Goal: Task Accomplishment & Management: Manage account settings

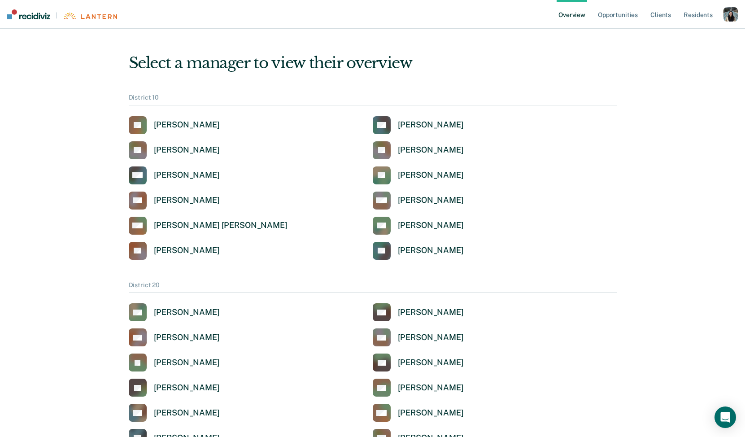
click at [731, 13] on div "button" at bounding box center [731, 14] width 14 height 14
click at [691, 36] on link "Profile" at bounding box center [695, 36] width 72 height 8
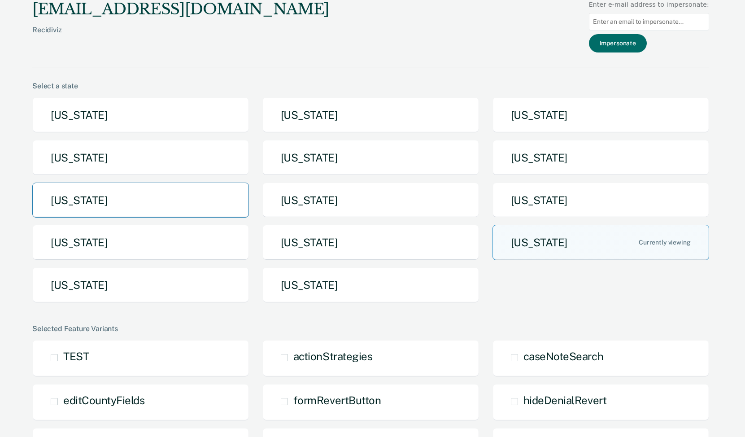
click at [188, 200] on button "[US_STATE]" at bounding box center [140, 200] width 217 height 35
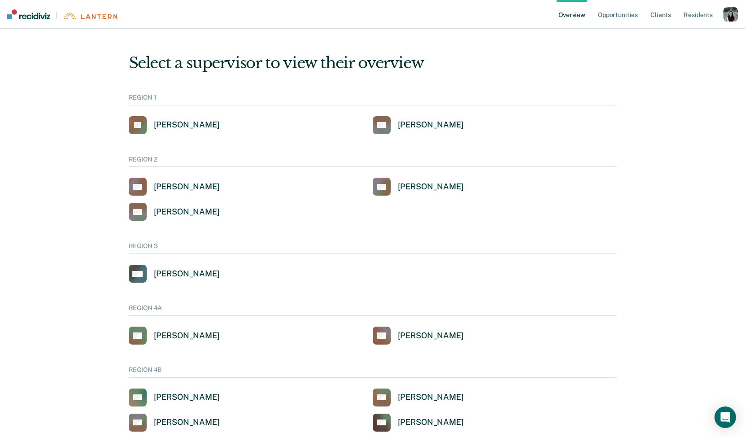
scroll to position [1754, 0]
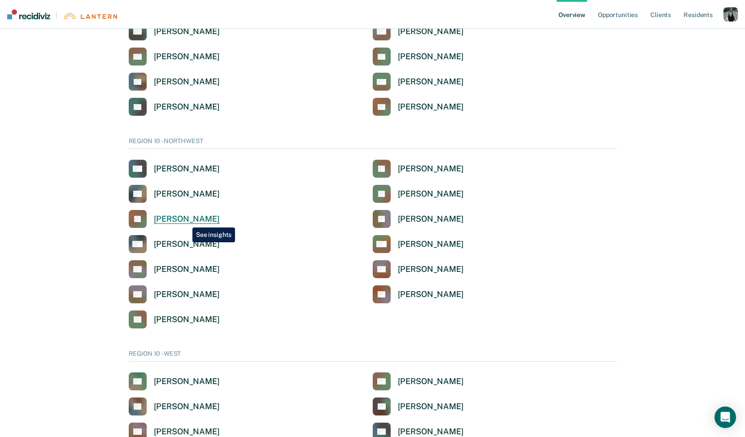
click at [186, 221] on div "[PERSON_NAME]" at bounding box center [187, 219] width 66 height 10
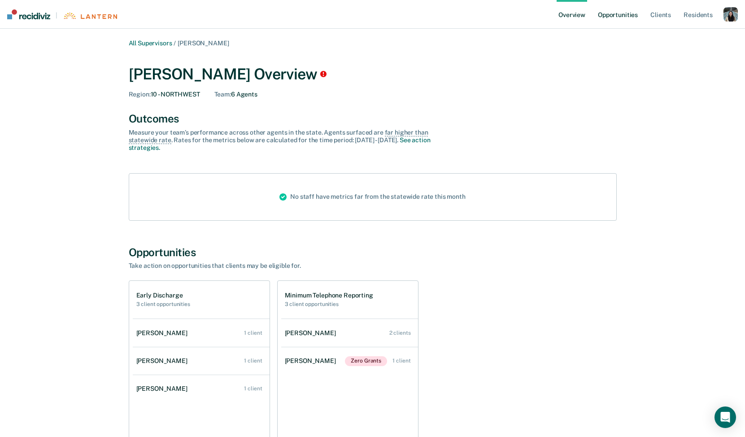
click at [625, 18] on link "Opportunities" at bounding box center [618, 14] width 44 height 29
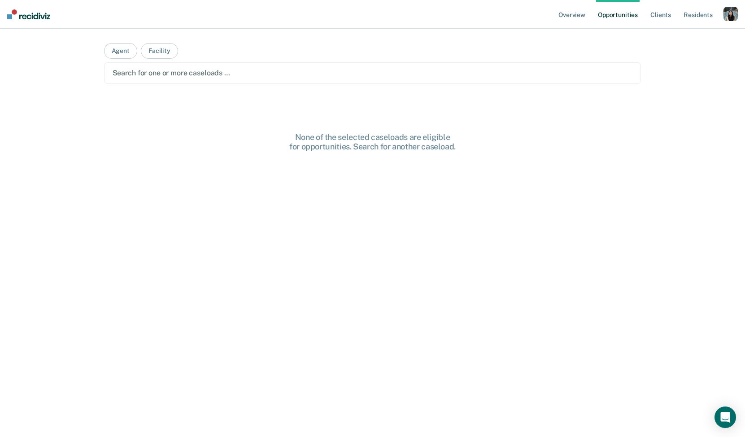
click at [324, 72] on div at bounding box center [373, 73] width 521 height 10
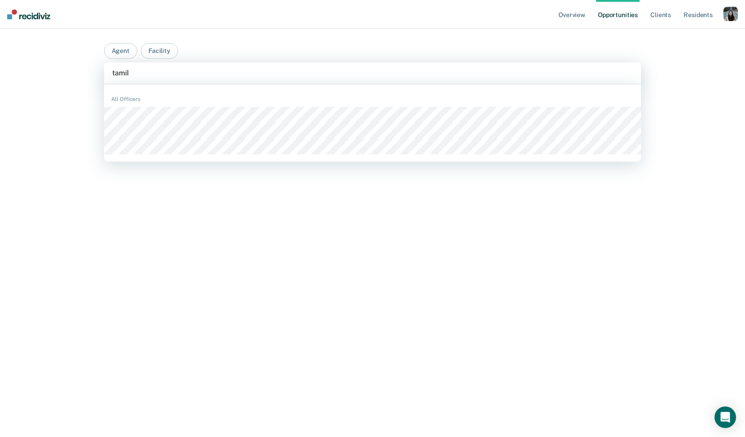
type input "[PERSON_NAME]"
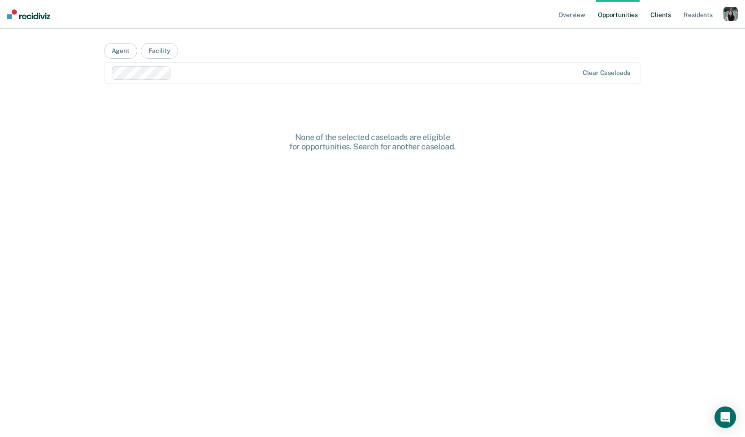
click at [655, 16] on link "Client s" at bounding box center [661, 14] width 24 height 29
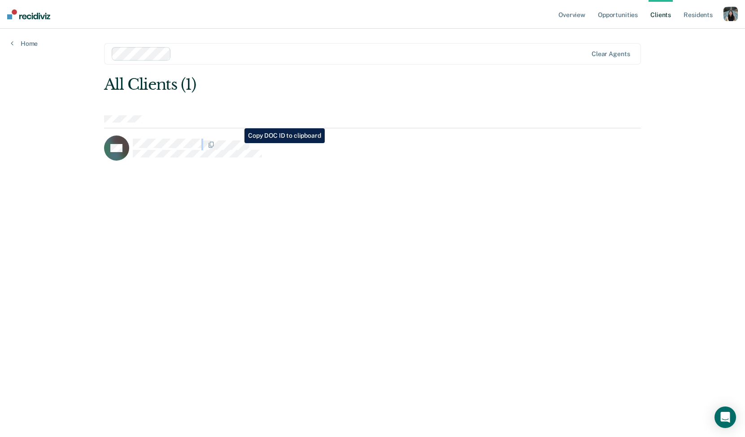
click at [238, 143] on div "All Clients (1) CG" at bounding box center [373, 117] width 538 height 85
click at [582, 13] on link "Overview" at bounding box center [572, 14] width 31 height 29
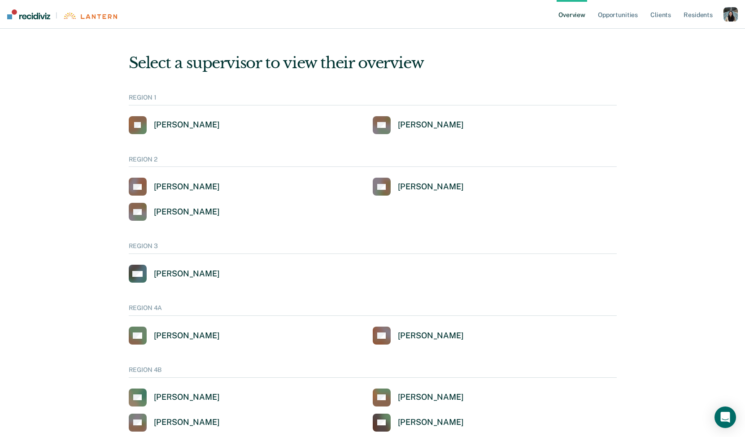
scroll to position [1754, 0]
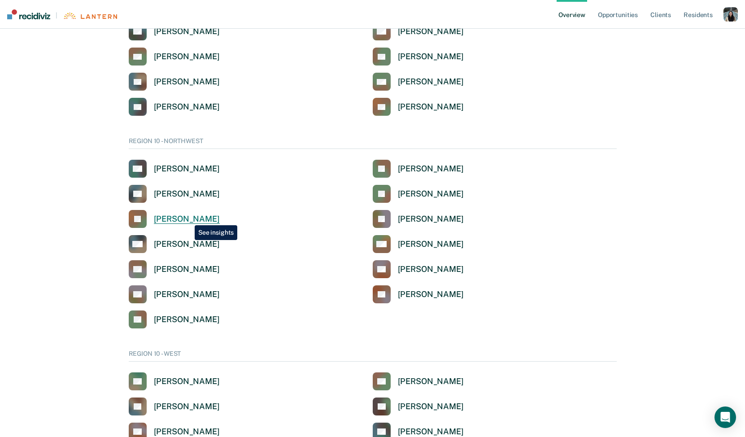
click at [188, 219] on div "[PERSON_NAME]" at bounding box center [187, 219] width 66 height 10
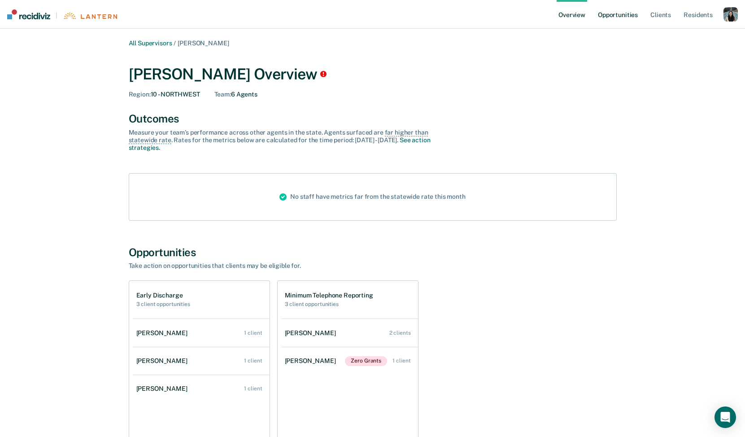
click at [623, 17] on link "Opportunities" at bounding box center [618, 14] width 44 height 29
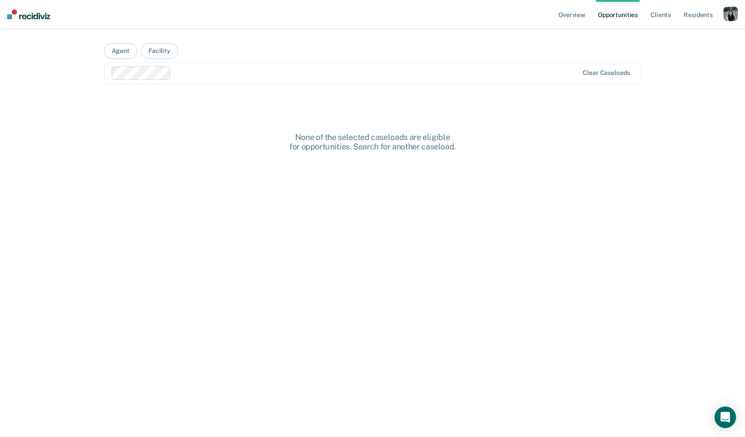
click at [355, 81] on div "Clear caseloads" at bounding box center [373, 73] width 538 height 22
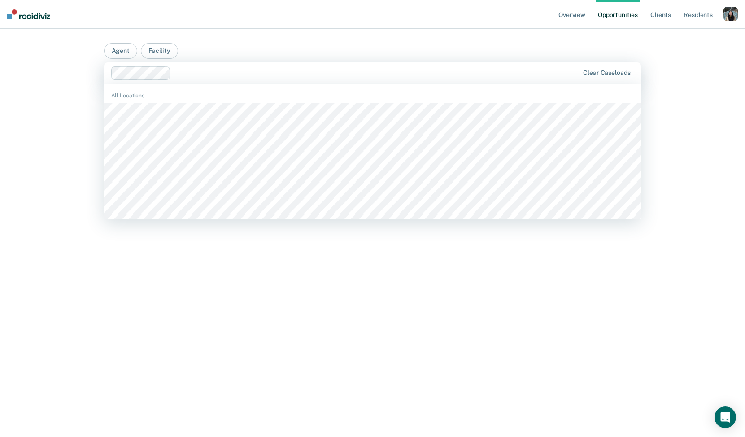
click at [734, 8] on div "button" at bounding box center [731, 14] width 14 height 14
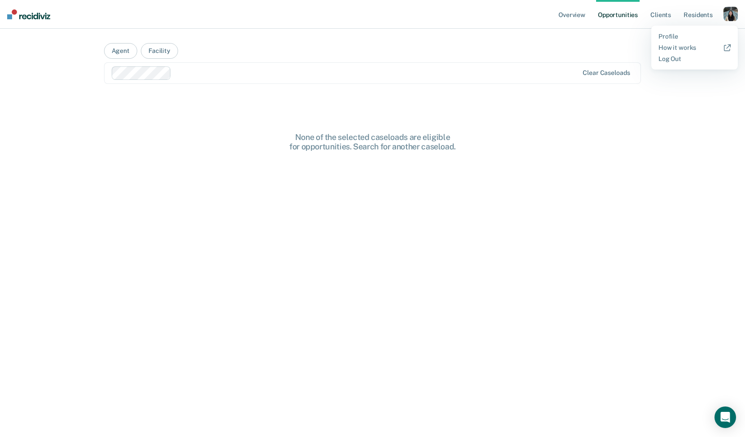
click at [682, 30] on div "Profile How it works Log Out" at bounding box center [695, 48] width 87 height 44
click at [676, 33] on link "Profile" at bounding box center [695, 37] width 72 height 8
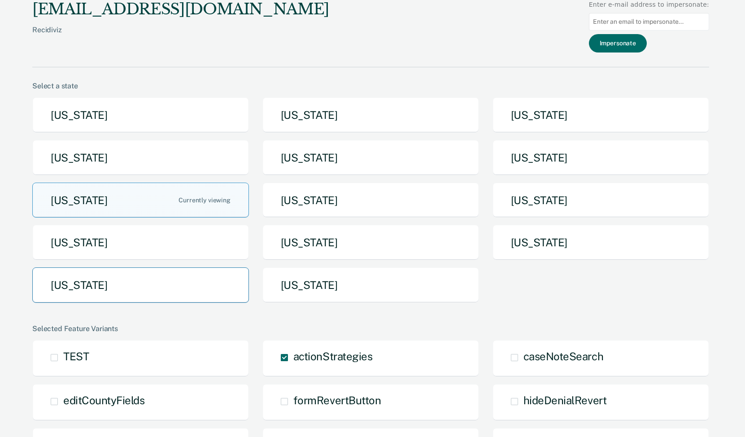
click at [174, 280] on button "[US_STATE]" at bounding box center [140, 284] width 217 height 35
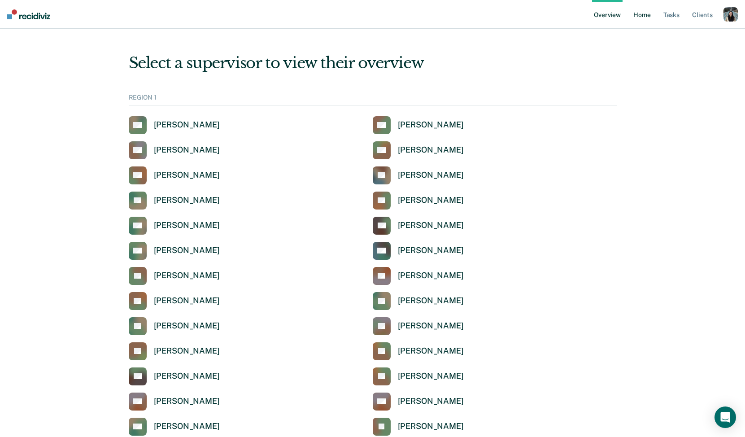
click at [637, 15] on link "Home" at bounding box center [642, 14] width 21 height 29
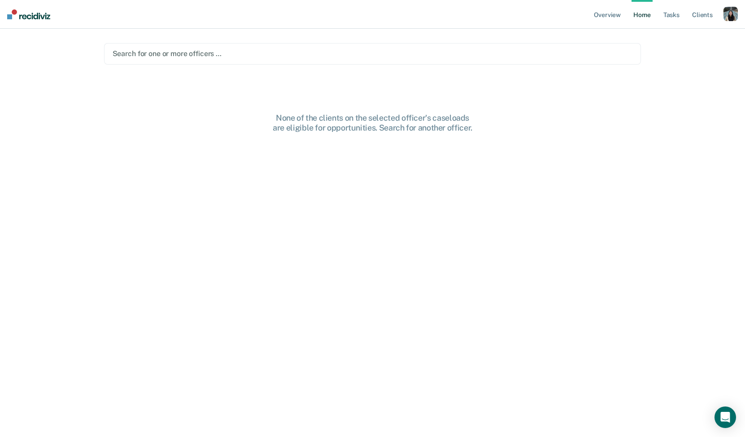
click at [735, 15] on div "button" at bounding box center [731, 14] width 14 height 14
click at [684, 35] on link "Profile" at bounding box center [695, 37] width 72 height 8
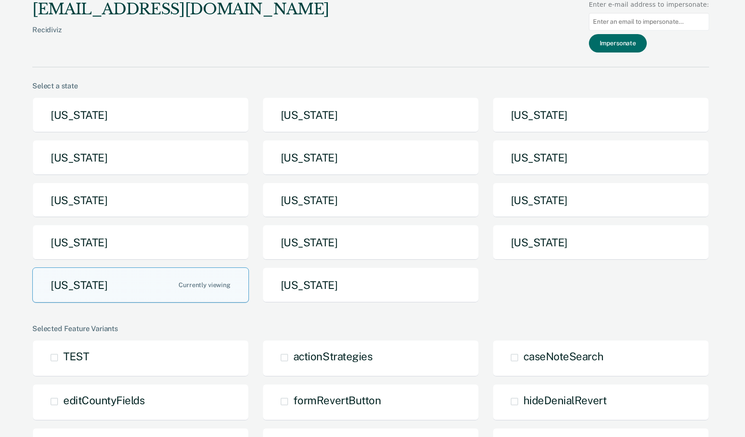
click at [654, 22] on input at bounding box center [649, 22] width 120 height 18
paste input "[PERSON_NAME][EMAIL_ADDRESS][PERSON_NAME][DOMAIN_NAME][US_STATE]"
type input "[PERSON_NAME][EMAIL_ADDRESS][PERSON_NAME][DOMAIN_NAME][US_STATE]"
click at [640, 45] on button "Impersonate" at bounding box center [618, 43] width 58 height 18
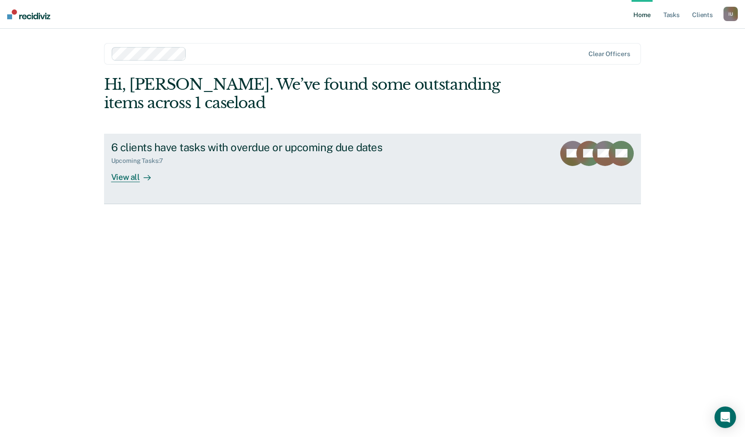
click at [244, 198] on link "6 clients have tasks with overdue or upcoming due dates Upcoming Tasks : 7 View…" at bounding box center [373, 169] width 538 height 70
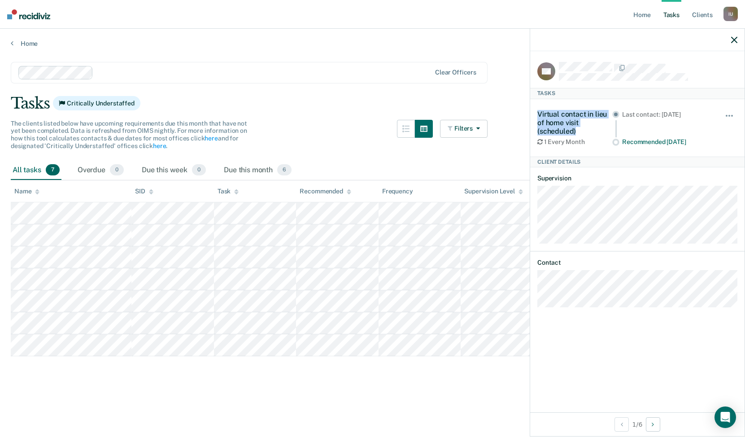
drag, startPoint x: 582, startPoint y: 128, endPoint x: 538, endPoint y: 111, distance: 47.6
click at [538, 111] on div "Virtual contact in lieu of home visit (scheduled)" at bounding box center [575, 123] width 75 height 26
copy div "Virtual contact in lieu of home visit (scheduled)"
click at [652, 63] on div "GG" at bounding box center [638, 71] width 200 height 19
click at [646, 48] on div at bounding box center [638, 40] width 215 height 22
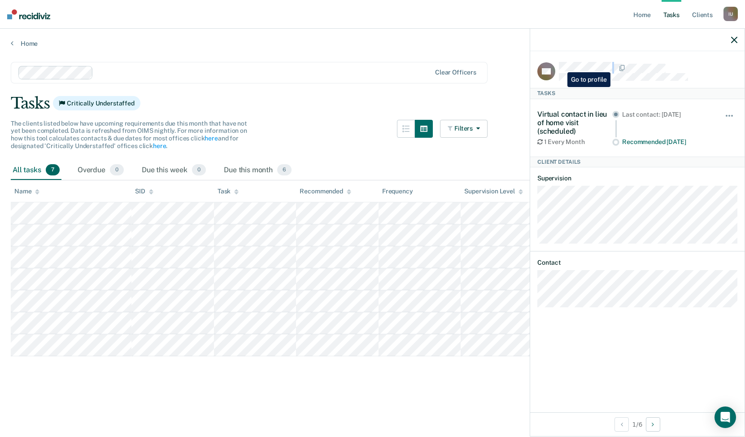
click at [561, 66] on div at bounding box center [648, 68] width 179 height 12
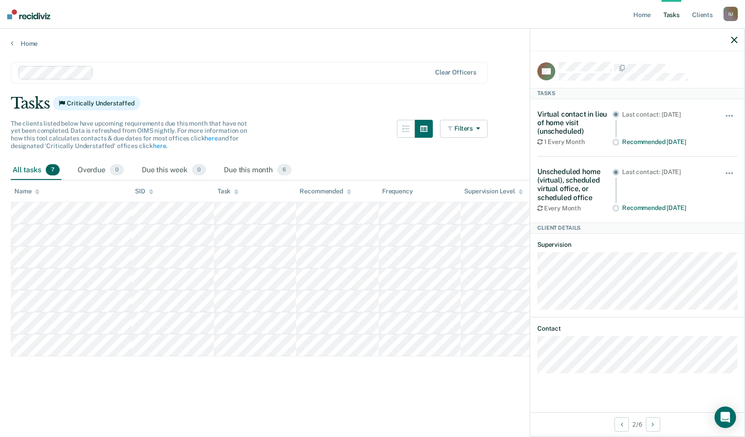
drag, startPoint x: 559, startPoint y: 58, endPoint x: 625, endPoint y: 61, distance: 65.6
click at [625, 61] on div "AG Tasks Virtual contact in lieu of home visit (unscheduled) 1 Every Month Last…" at bounding box center [638, 231] width 215 height 361
drag, startPoint x: 667, startPoint y: 66, endPoint x: 561, endPoint y: 61, distance: 106.4
click at [561, 61] on div "AG Tasks Virtual contact in lieu of home visit (unscheduled) 1 Every Month Last…" at bounding box center [638, 231] width 215 height 361
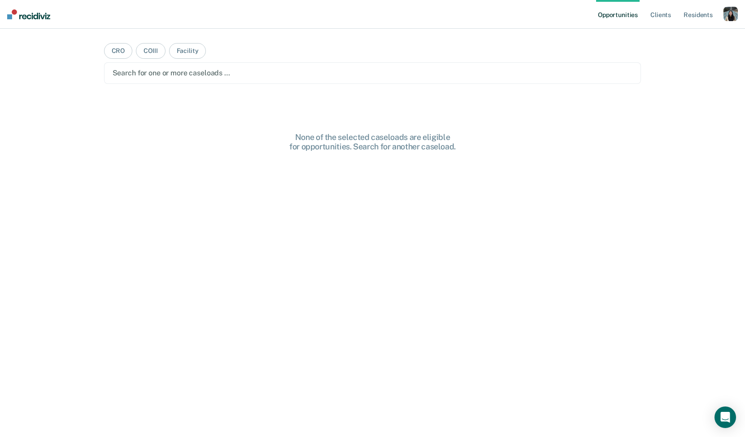
click at [729, 20] on div "button" at bounding box center [731, 14] width 14 height 14
click at [676, 39] on link "Profile" at bounding box center [695, 37] width 72 height 8
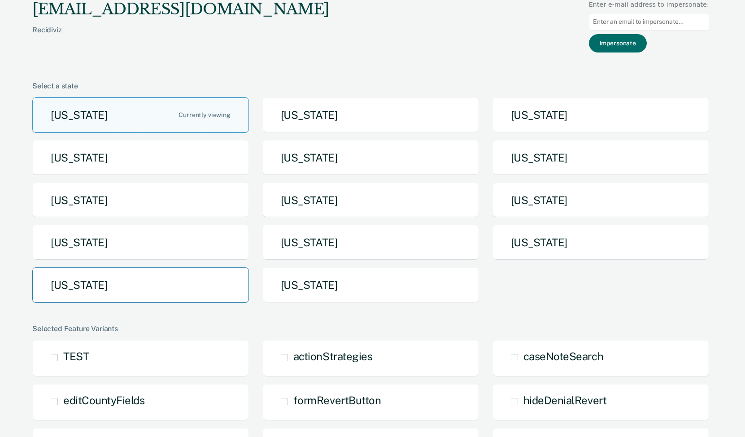
click at [172, 286] on button "[US_STATE]" at bounding box center [140, 284] width 217 height 35
